Goal: Task Accomplishment & Management: Complete application form

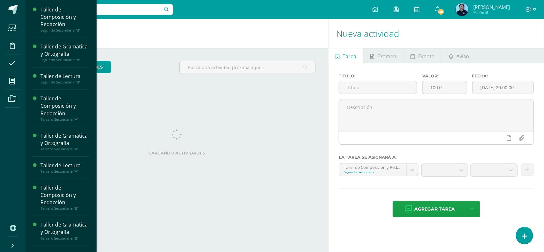
scroll to position [135, 0]
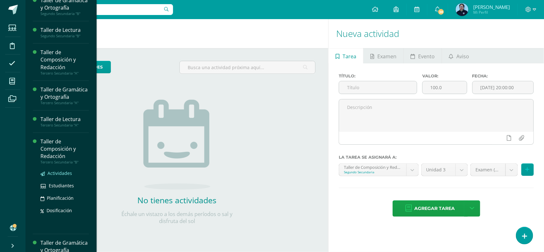
click at [52, 176] on span "Actividades" at bounding box center [59, 173] width 25 height 6
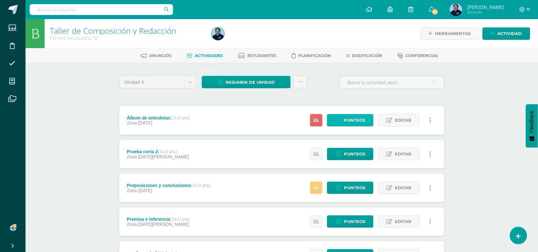
click at [349, 121] on span "Punteos" at bounding box center [354, 120] width 21 height 12
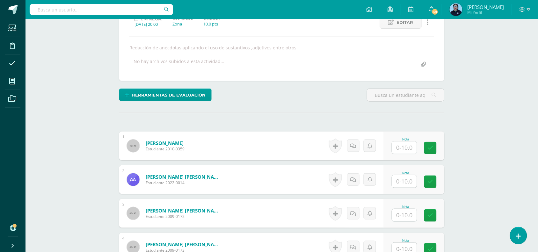
scroll to position [97, 0]
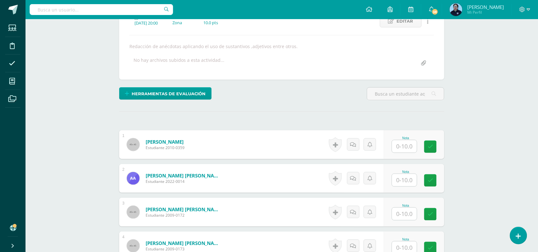
click at [407, 147] on input "text" at bounding box center [404, 146] width 25 height 12
type input "10"
click at [410, 181] on input "text" at bounding box center [409, 180] width 26 height 13
type input "10"
click at [406, 214] on input "text" at bounding box center [409, 214] width 26 height 13
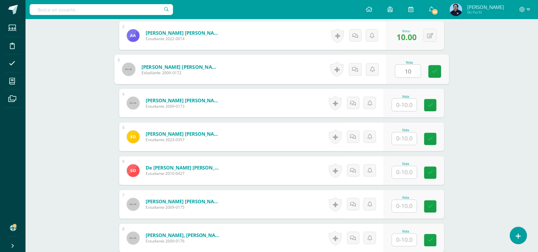
scroll to position [238, 0]
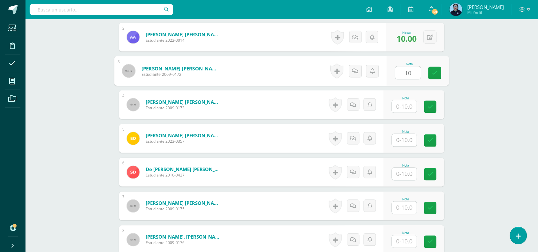
type input "10"
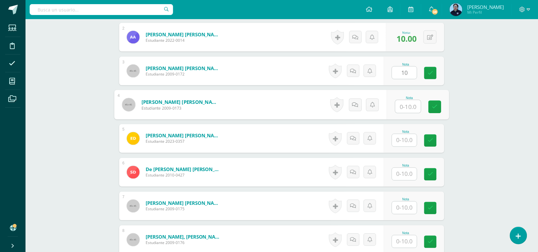
click at [404, 106] on input "text" at bounding box center [409, 106] width 26 height 13
type input "10"
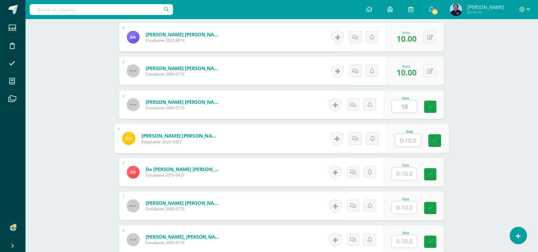
click at [403, 137] on input "text" at bounding box center [409, 140] width 26 height 13
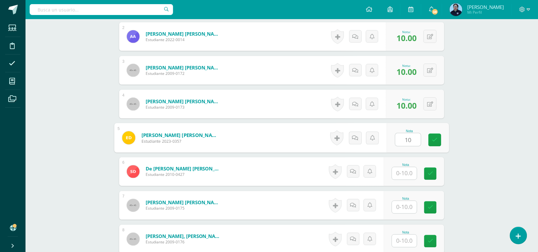
type input "10"
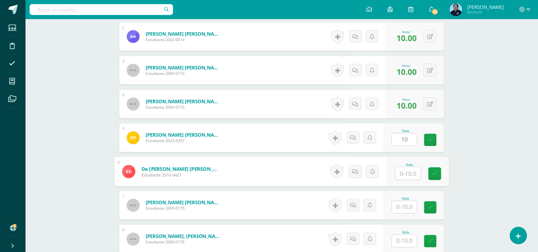
click at [402, 175] on input "text" at bounding box center [409, 173] width 26 height 13
type input "9"
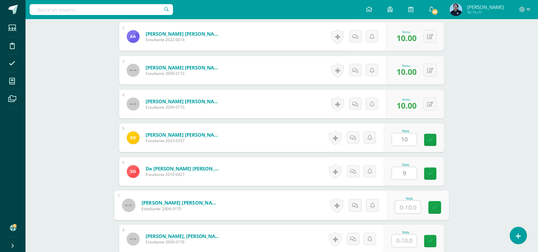
click at [402, 207] on input "text" at bounding box center [409, 207] width 26 height 13
type input "10"
click at [408, 238] on input "text" at bounding box center [404, 241] width 25 height 12
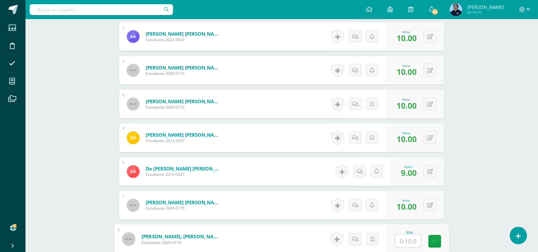
type input "8"
click at [429, 243] on link at bounding box center [435, 241] width 13 height 13
type input "7"
click at [436, 238] on form "[PERSON_NAME], [PERSON_NAME] Estudiante 2009-0176 Nota 8.00 0 [GEOGRAPHIC_DATA]…" at bounding box center [281, 240] width 335 height 30
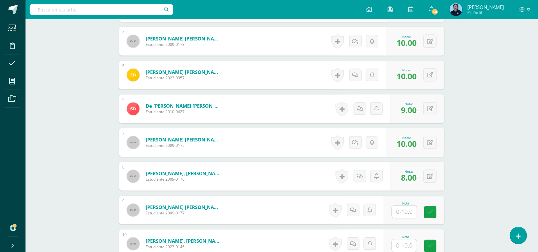
scroll to position [304, 0]
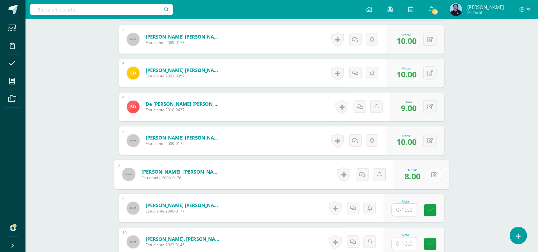
click at [429, 175] on button at bounding box center [434, 174] width 13 height 13
click at [421, 175] on link at bounding box center [417, 177] width 13 height 13
click at [415, 178] on icon at bounding box center [418, 176] width 6 height 5
type input "7"
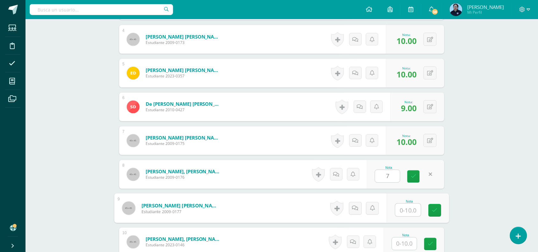
click at [400, 211] on input "text" at bounding box center [409, 210] width 26 height 13
type input "10"
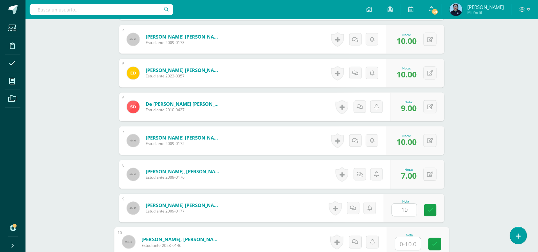
click at [412, 240] on input "text" at bounding box center [409, 244] width 26 height 13
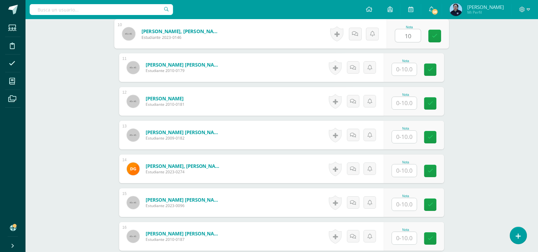
scroll to position [516, 0]
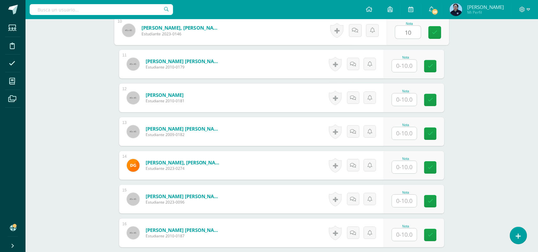
type input "10"
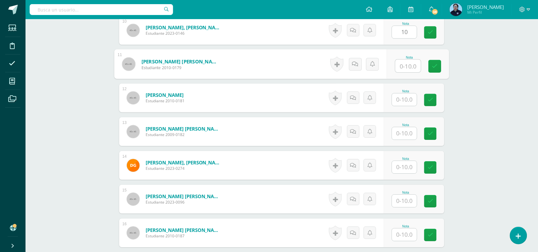
click at [408, 68] on input "text" at bounding box center [409, 66] width 26 height 13
type input "10"
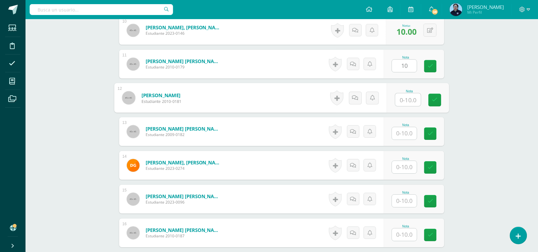
click at [407, 98] on input "text" at bounding box center [409, 99] width 26 height 13
type input "10"
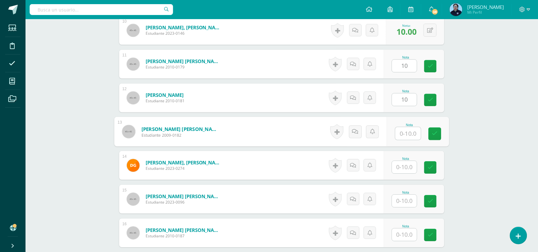
click at [403, 138] on input "text" at bounding box center [409, 133] width 26 height 13
type input "10"
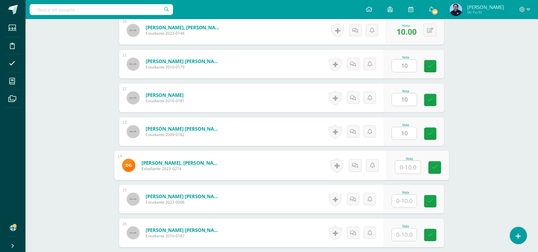
click at [404, 167] on input "text" at bounding box center [409, 167] width 26 height 13
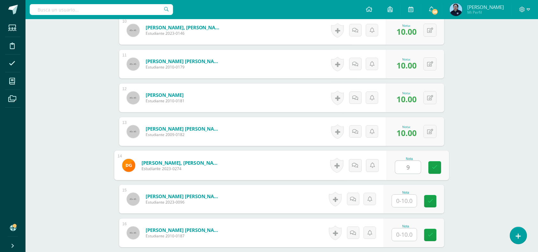
type input "9"
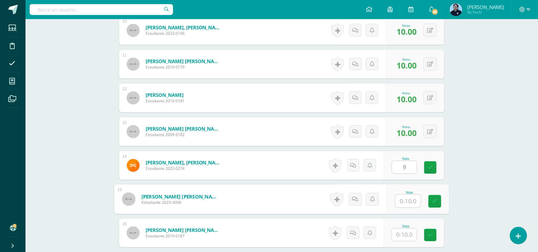
click at [402, 200] on input "text" at bounding box center [409, 201] width 26 height 13
type input "1"
type input "0"
click at [371, 200] on icon at bounding box center [370, 199] width 5 height 5
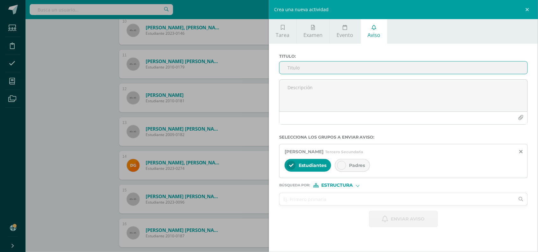
click at [315, 68] on input "Titulo :" at bounding box center [404, 68] width 248 height 12
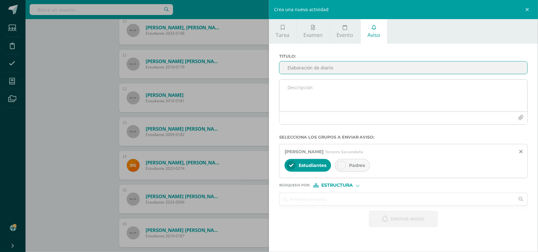
type input "Elaboración de diario"
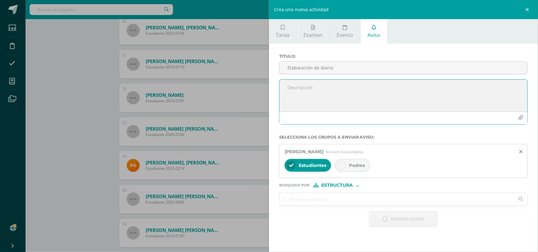
click at [296, 90] on textarea at bounding box center [404, 96] width 248 height 32
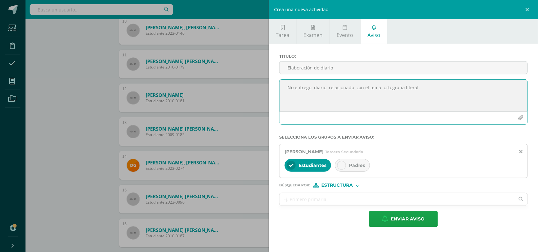
type textarea "No entrego diario relacionado con el tema ortografía literal."
click at [343, 164] on div at bounding box center [341, 165] width 9 height 9
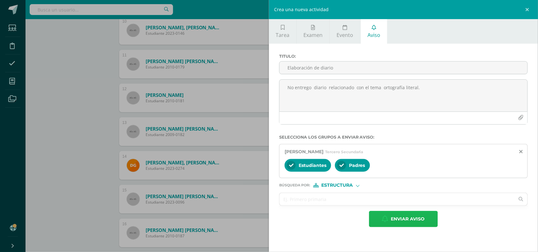
click at [399, 219] on span "Enviar aviso" at bounding box center [408, 219] width 34 height 16
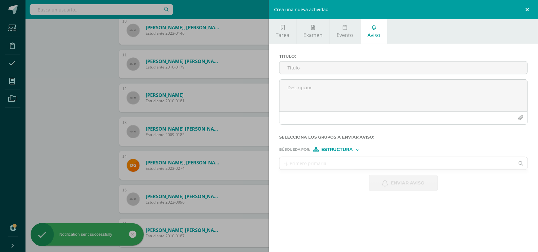
click at [525, 9] on link at bounding box center [528, 9] width 19 height 19
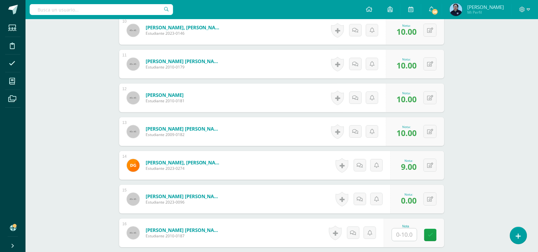
click at [500, 43] on div "Taller de Composición y Redacción Tercero Secundaria "B" Herramientas Detalle d…" at bounding box center [282, 80] width 513 height 1155
